Goal: Find specific page/section: Find specific page/section

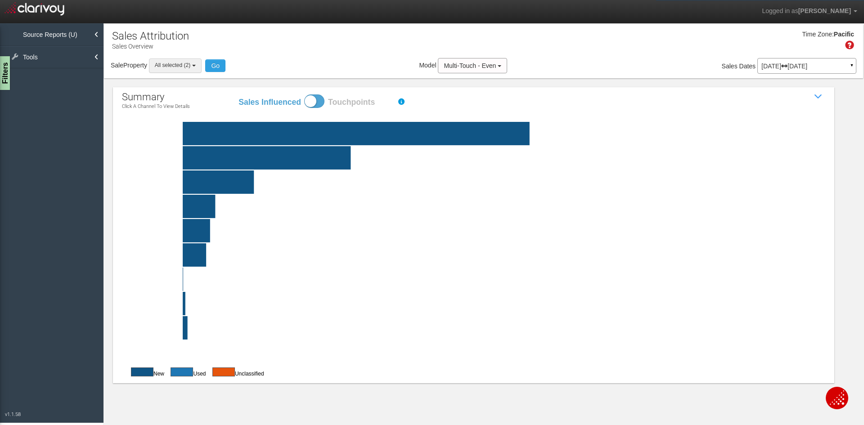
click at [196, 64] on button "All selected (2)" at bounding box center [175, 65] width 53 height 14
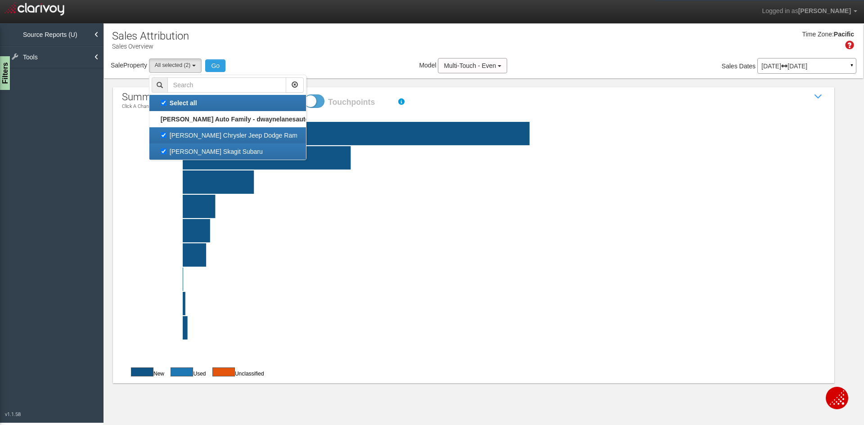
click at [179, 136] on label "[PERSON_NAME] Chrysler Jeep Dodge Ram" at bounding box center [228, 136] width 152 height 12
click at [166, 136] on input "[PERSON_NAME] Chrysler Jeep Dodge Ram" at bounding box center [164, 135] width 6 height 6
checkbox input "false"
select select "object:35"
checkbox input "false"
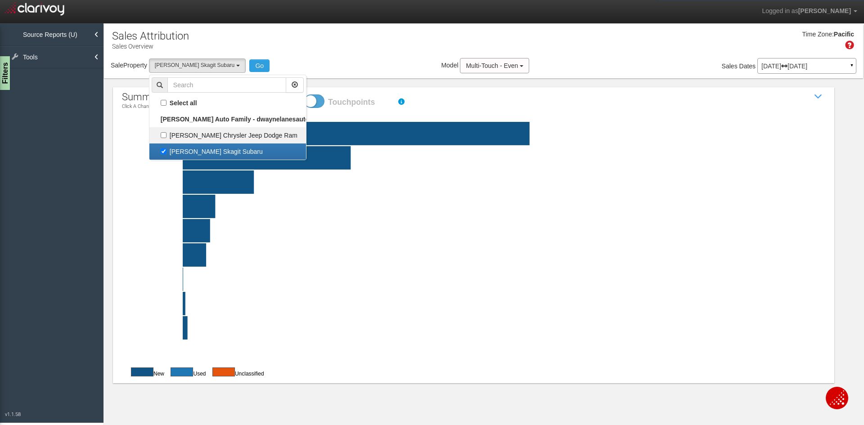
scroll to position [8, 0]
click at [254, 63] on button "Go" at bounding box center [259, 65] width 20 height 13
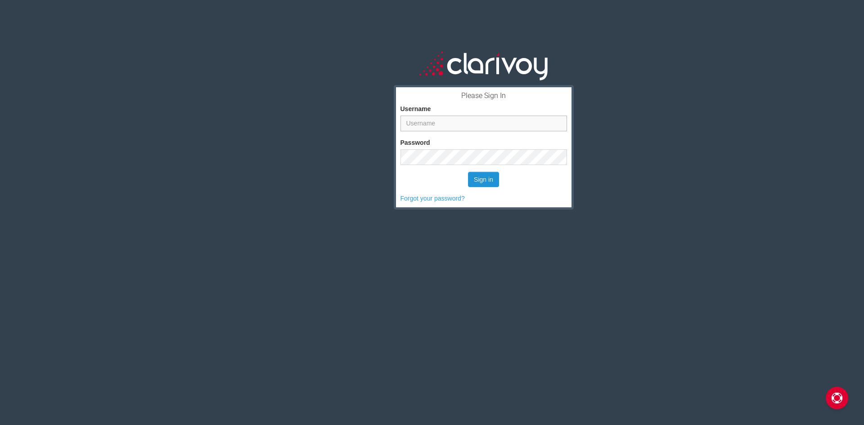
type input "scb@dwaynelane.com"
click at [476, 177] on button "Sign in" at bounding box center [483, 179] width 31 height 15
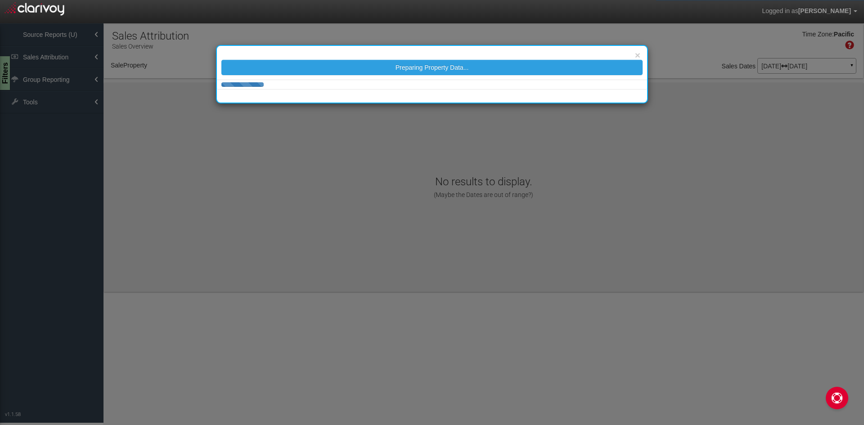
select select "object:215"
